Goal: Navigation & Orientation: Find specific page/section

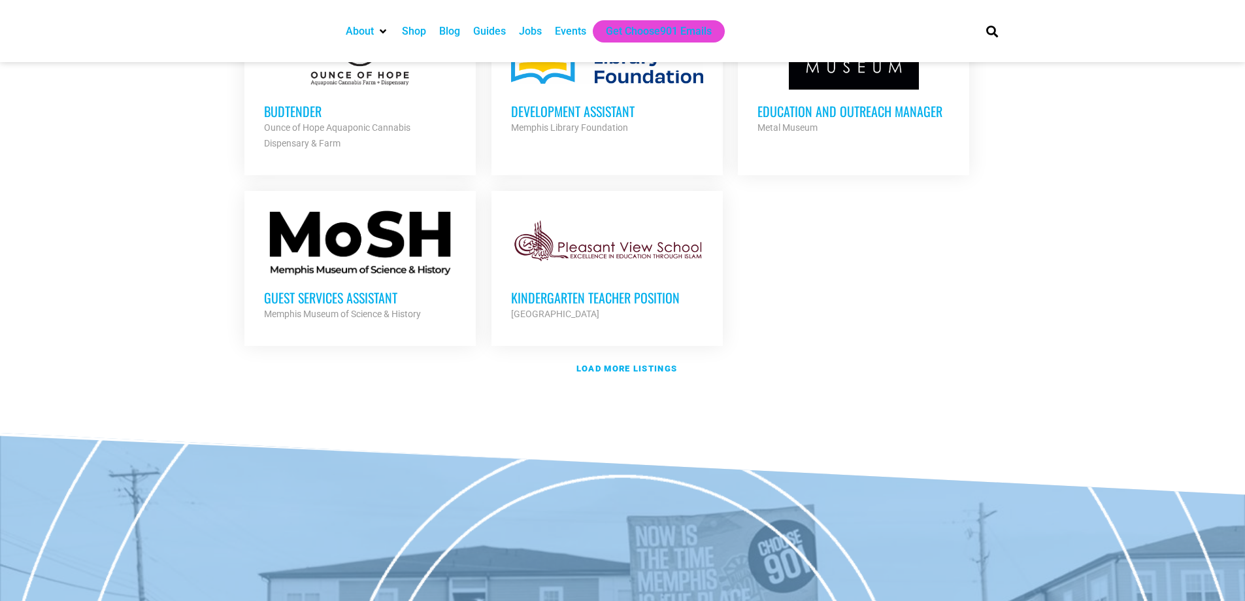
scroll to position [1569, 0]
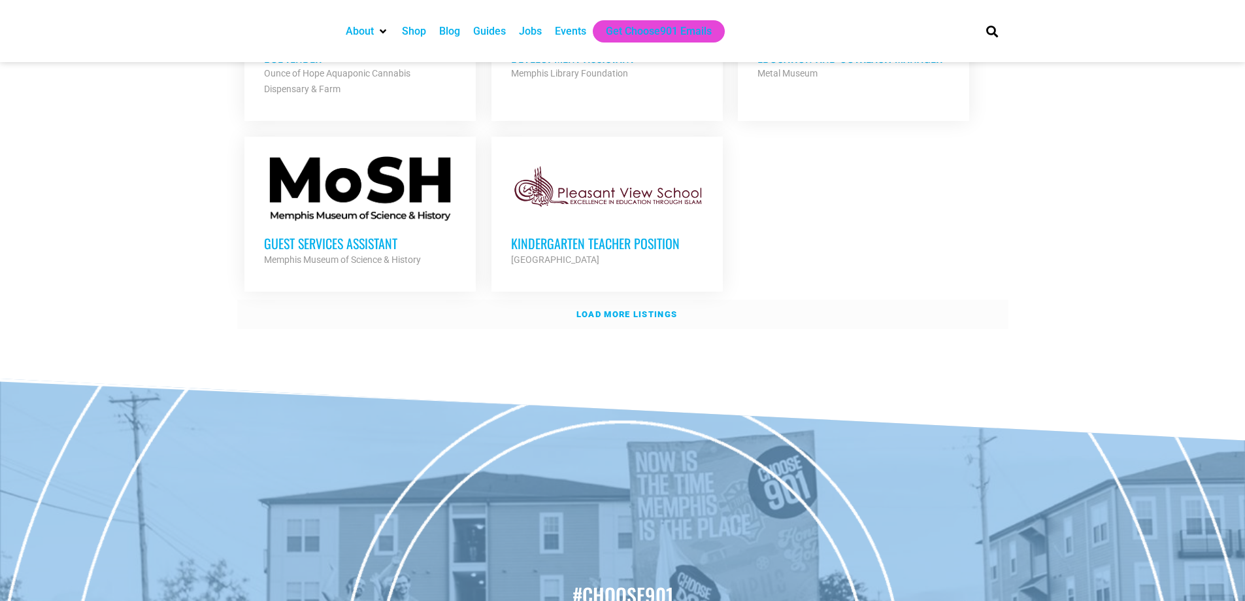
click at [631, 309] on strong "Load more listings" at bounding box center [627, 314] width 101 height 10
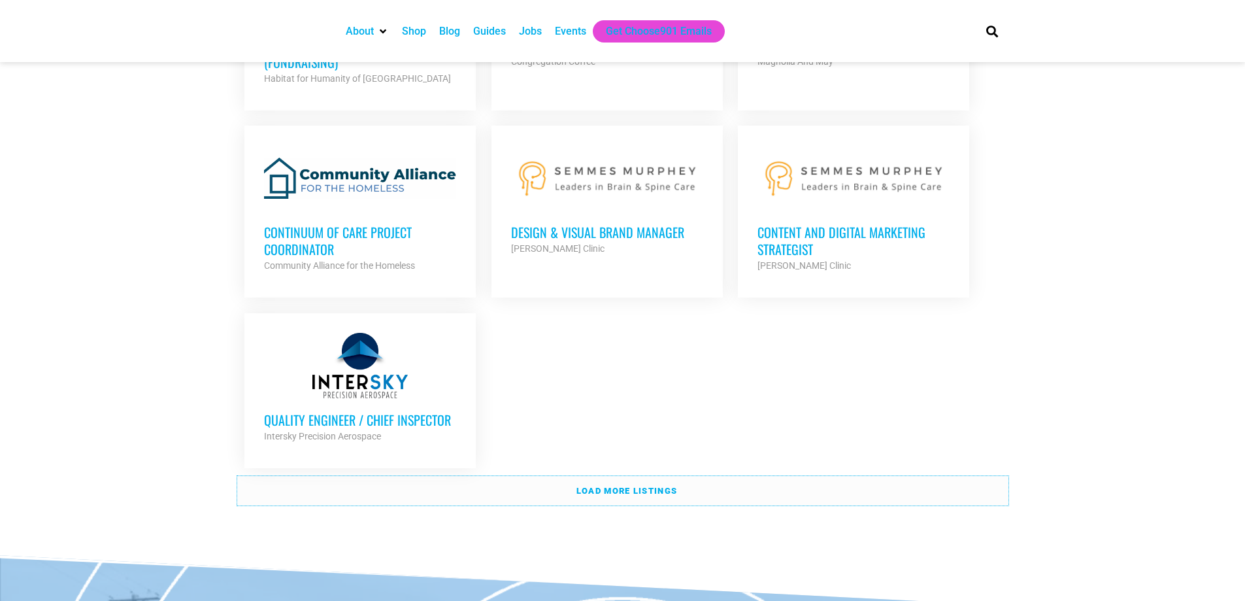
scroll to position [2811, 0]
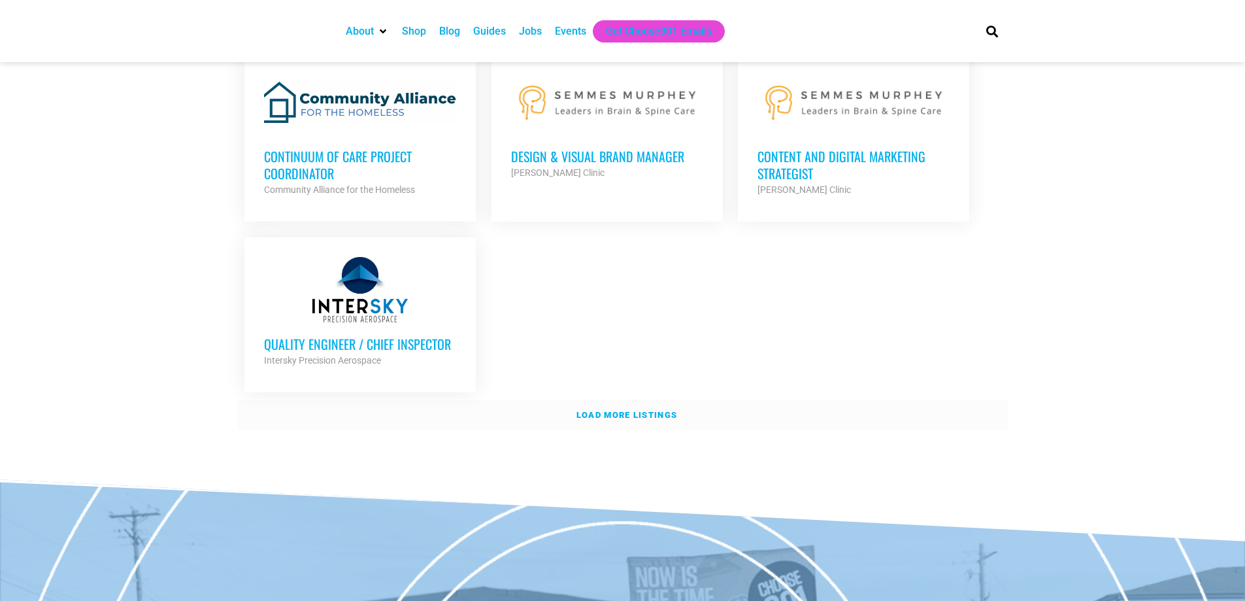
click at [596, 400] on link "Load more listings" at bounding box center [622, 415] width 771 height 30
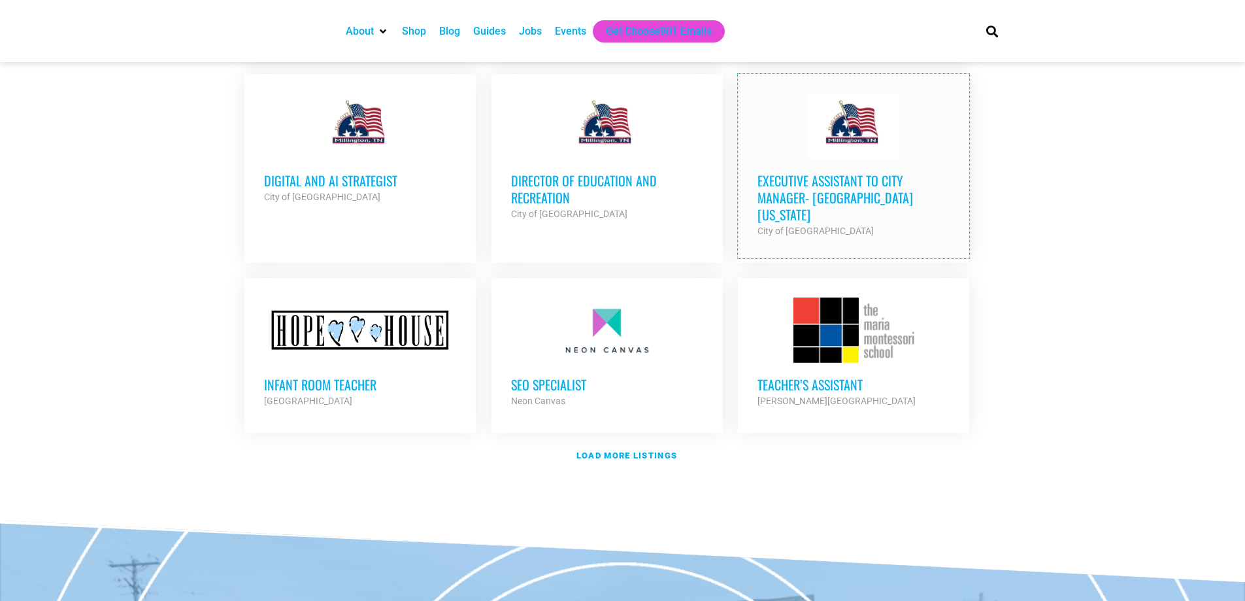
scroll to position [3988, 0]
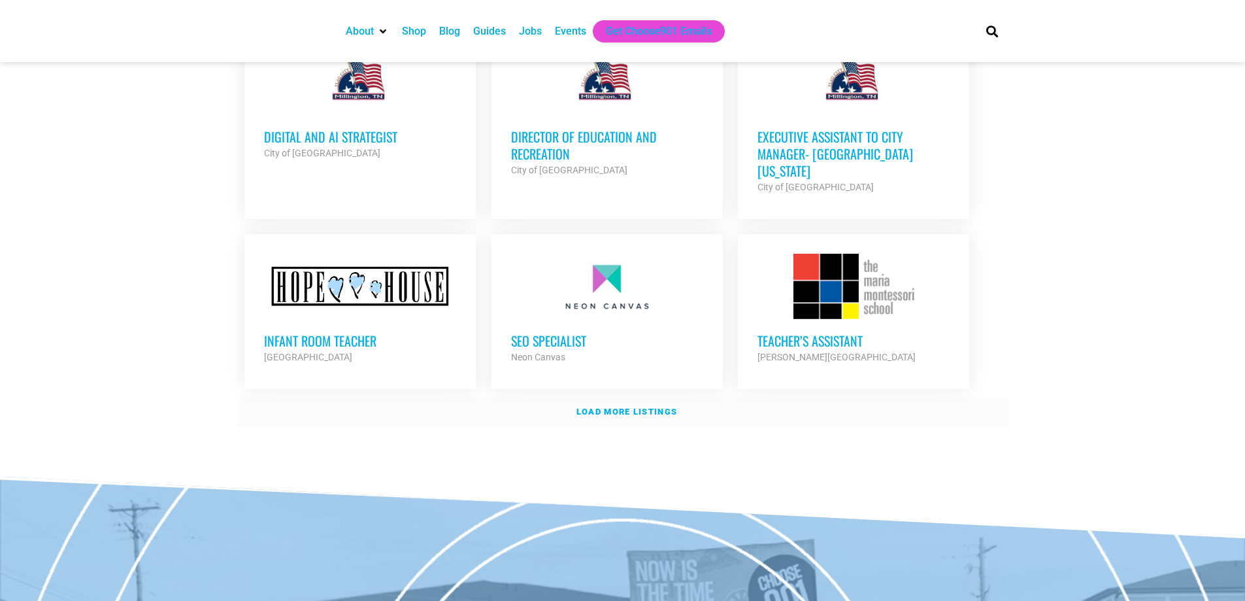
click at [642, 407] on strong "Load more listings" at bounding box center [627, 412] width 101 height 10
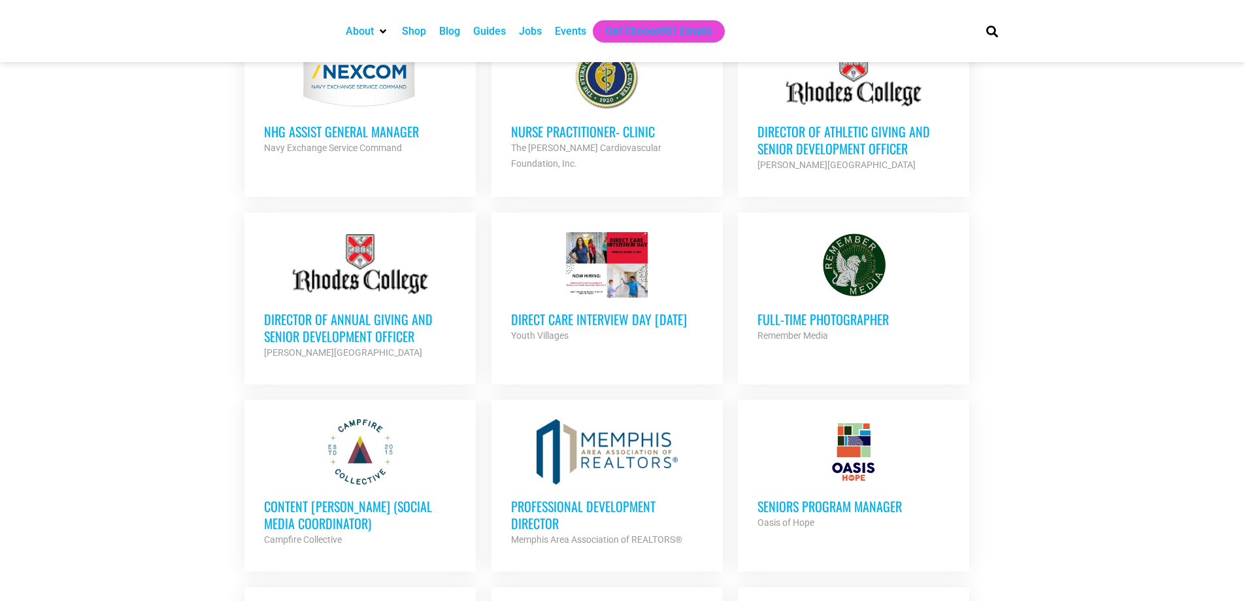
scroll to position [392, 0]
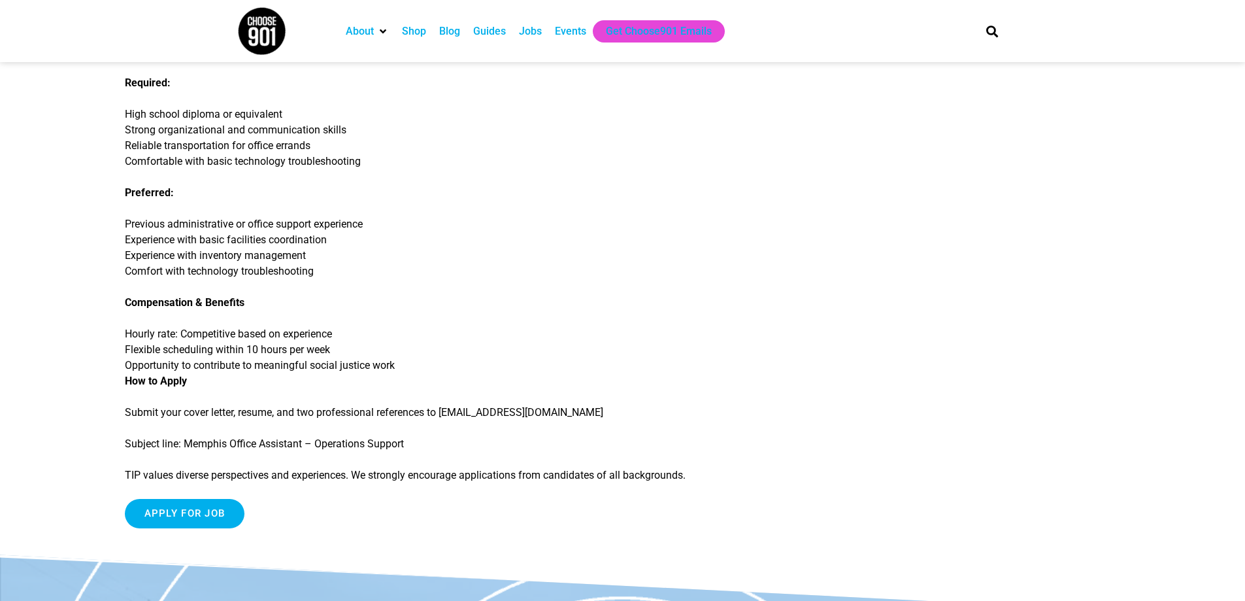
scroll to position [1111, 0]
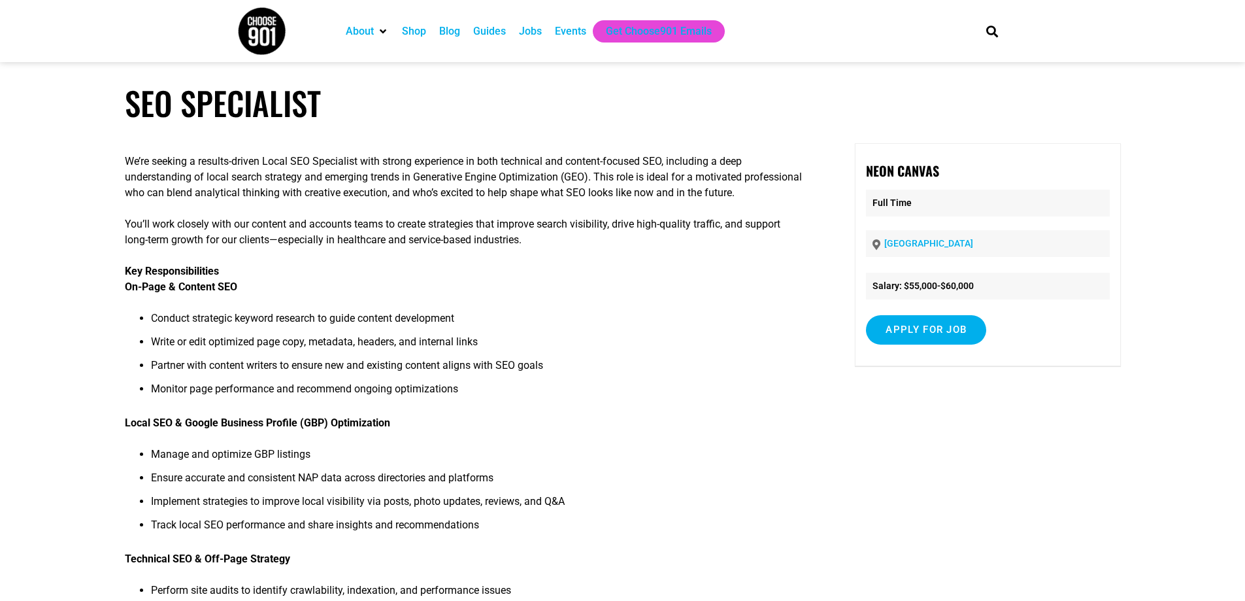
click at [534, 32] on div "Jobs" at bounding box center [530, 32] width 23 height 16
